Goal: Check status: Check status

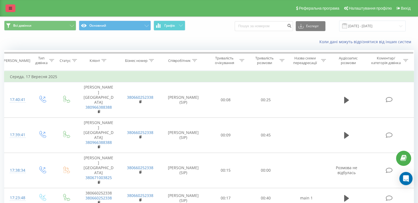
click at [10, 9] on icon at bounding box center [10, 8] width 3 height 4
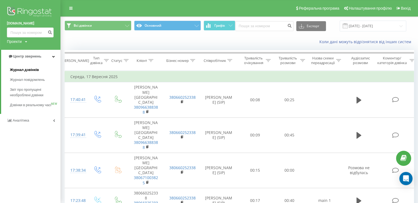
click at [28, 69] on span "Журнал дзвінків" at bounding box center [24, 69] width 29 height 5
